Goal: Find specific page/section: Find specific page/section

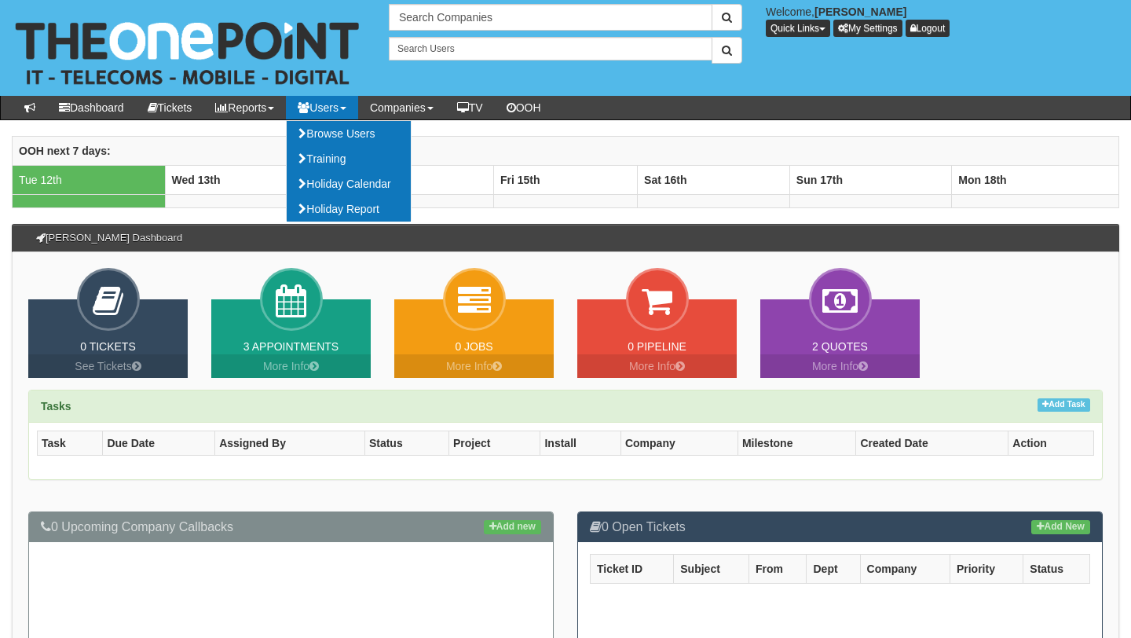
click at [346, 112] on link "Users" at bounding box center [322, 108] width 72 height 24
click at [357, 140] on link "Browse Users" at bounding box center [349, 133] width 124 height 25
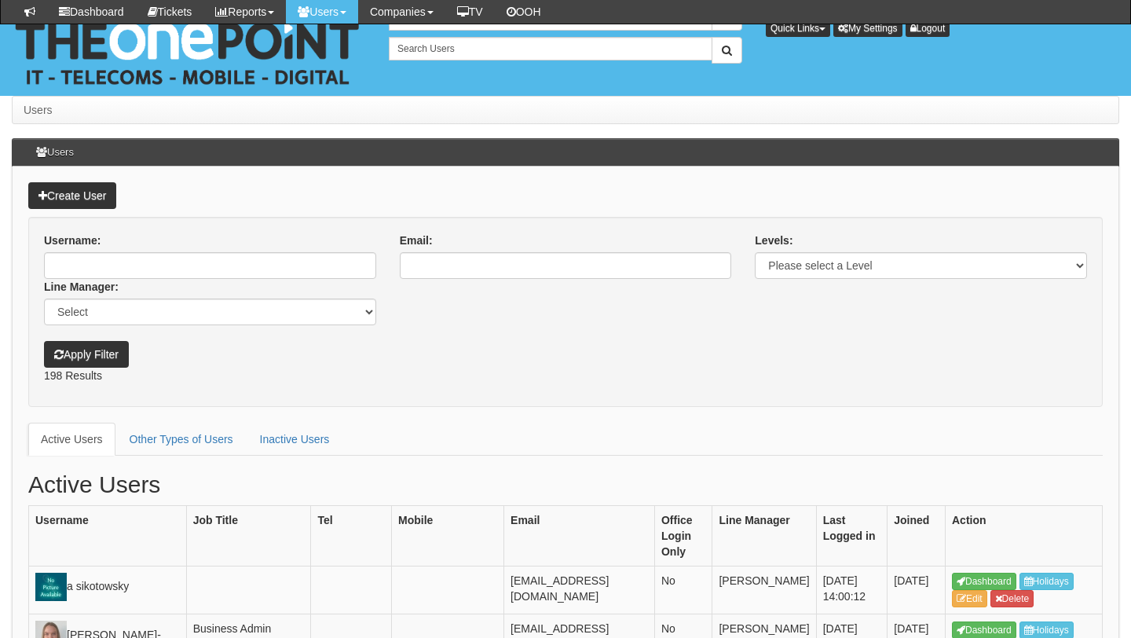
scroll to position [1994, 0]
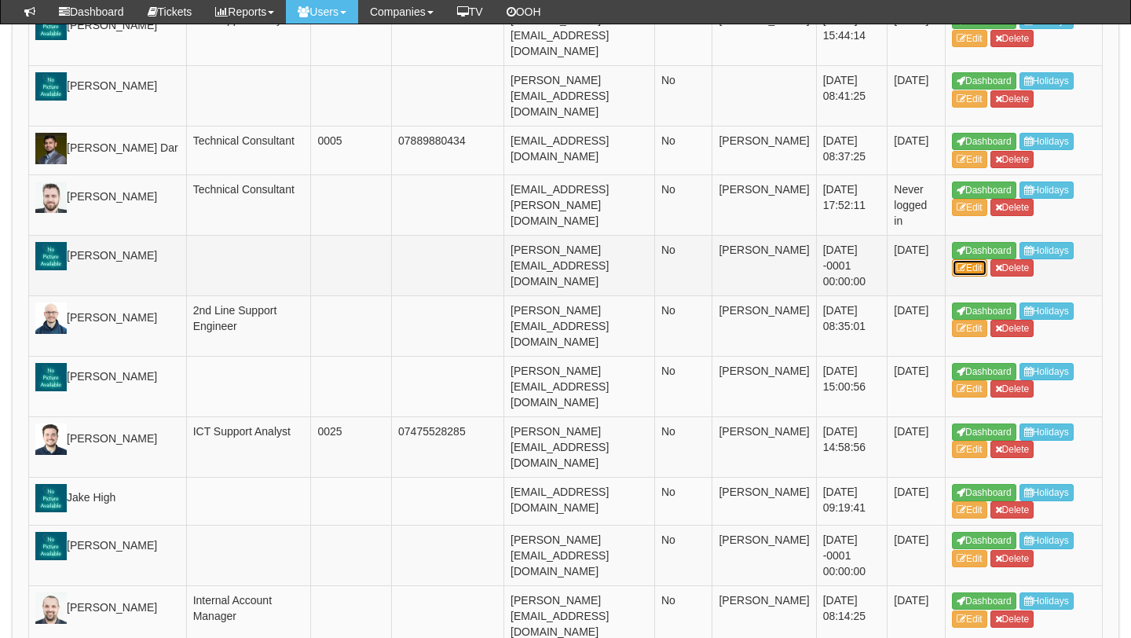
click at [977, 277] on link "Edit" at bounding box center [969, 267] width 35 height 17
